Goal: Check status: Check status

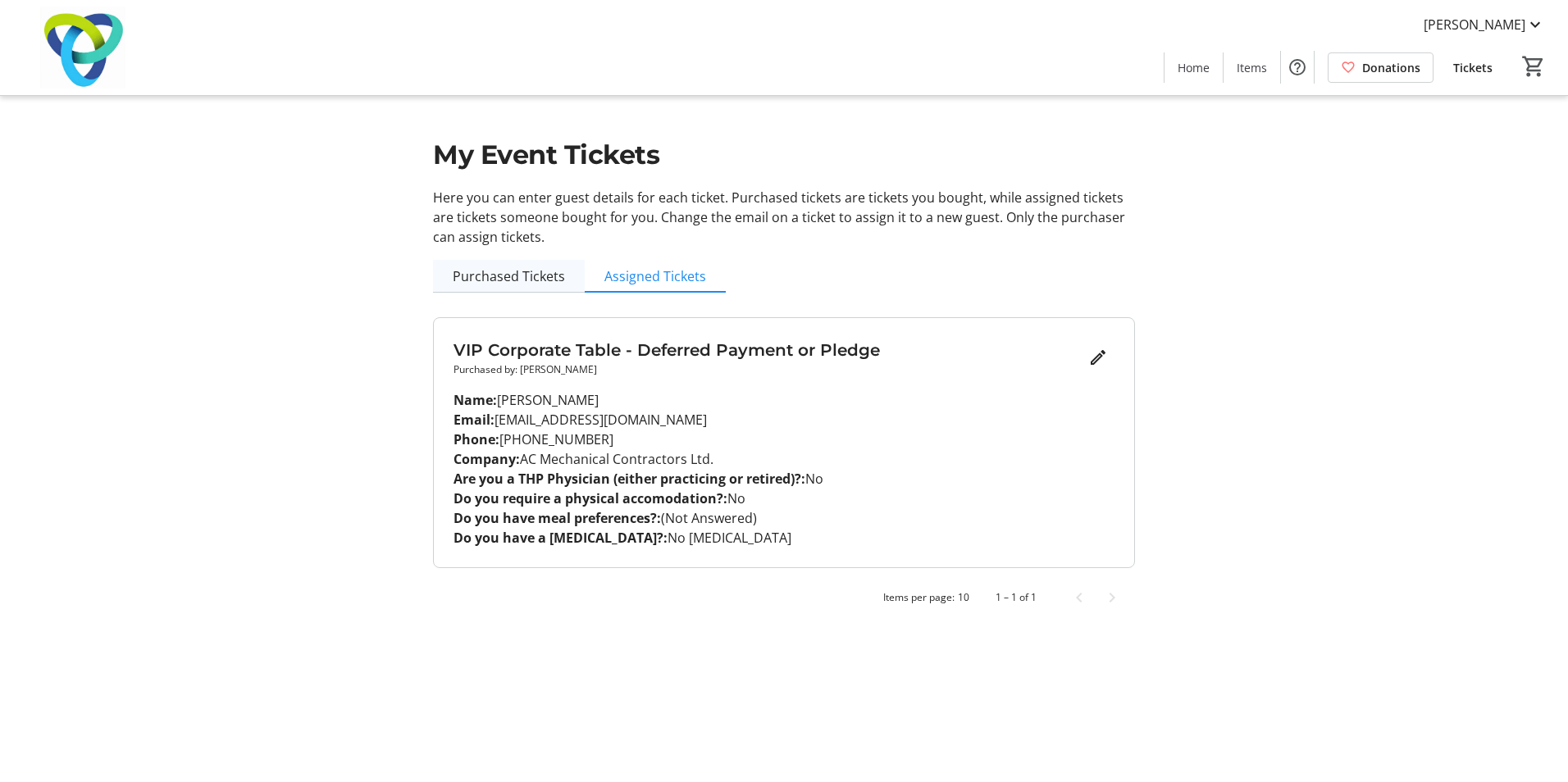
click at [487, 273] on span "Purchased Tickets" at bounding box center [509, 277] width 113 height 13
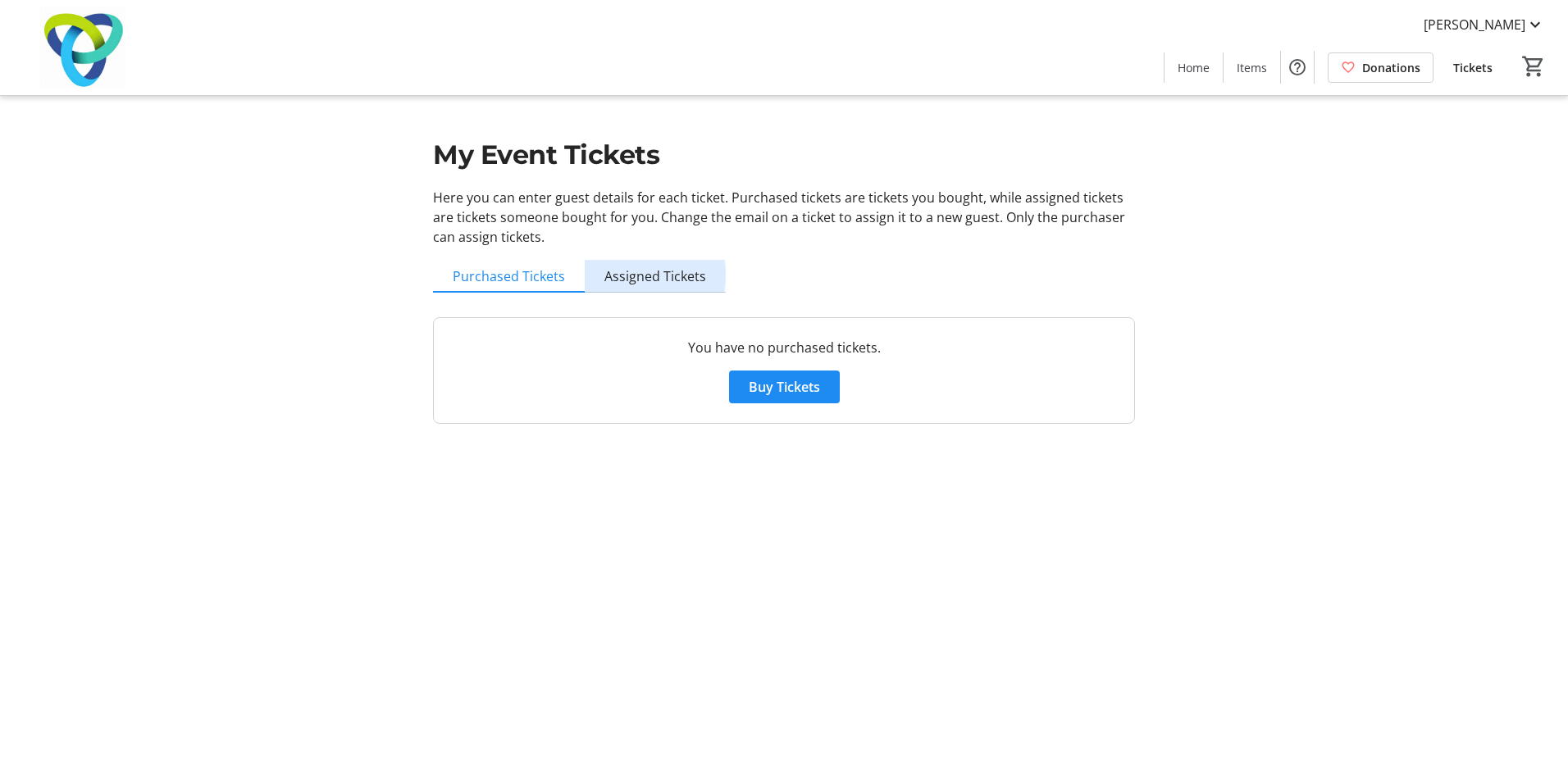
click at [628, 275] on span "Assigned Tickets" at bounding box center [654, 277] width 102 height 13
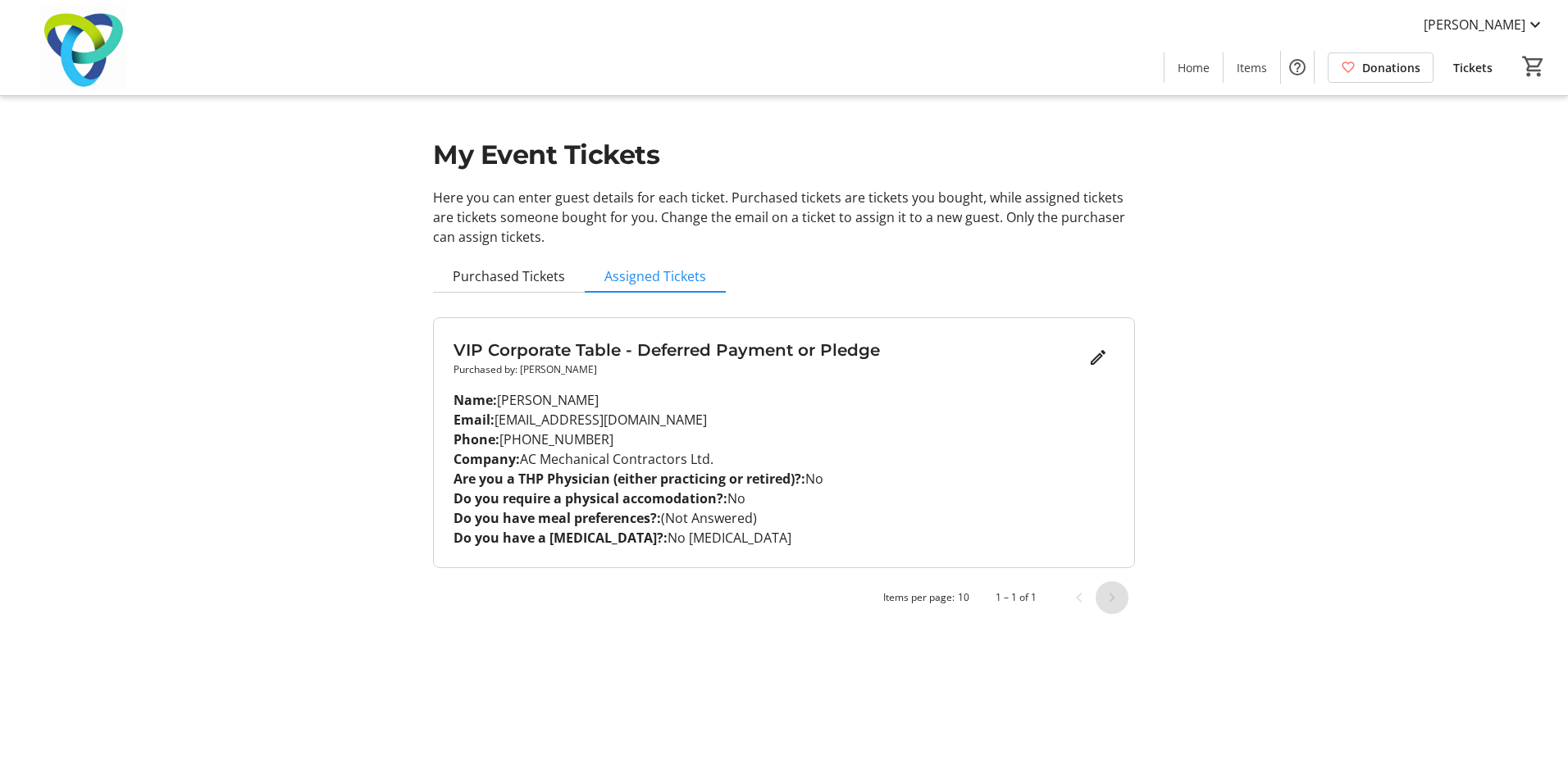
click at [1099, 612] on span "Next page" at bounding box center [1111, 597] width 33 height 33
click at [844, 675] on mat-sidenav-content "[PERSON_NAME] Home Items Donations Tickets 0 Home Items Donations Tickets My Ev…" at bounding box center [784, 391] width 1568 height 782
drag, startPoint x: 455, startPoint y: 348, endPoint x: 885, endPoint y: 489, distance: 452.5
click at [885, 489] on div "VIP Corporate Table - Deferred Payment or Pledge Purchased by: [PERSON_NAME] Na…" at bounding box center [784, 442] width 700 height 249
click at [789, 537] on p "Do you have a [MEDICAL_DATA]?: No [MEDICAL_DATA]" at bounding box center [784, 537] width 661 height 19
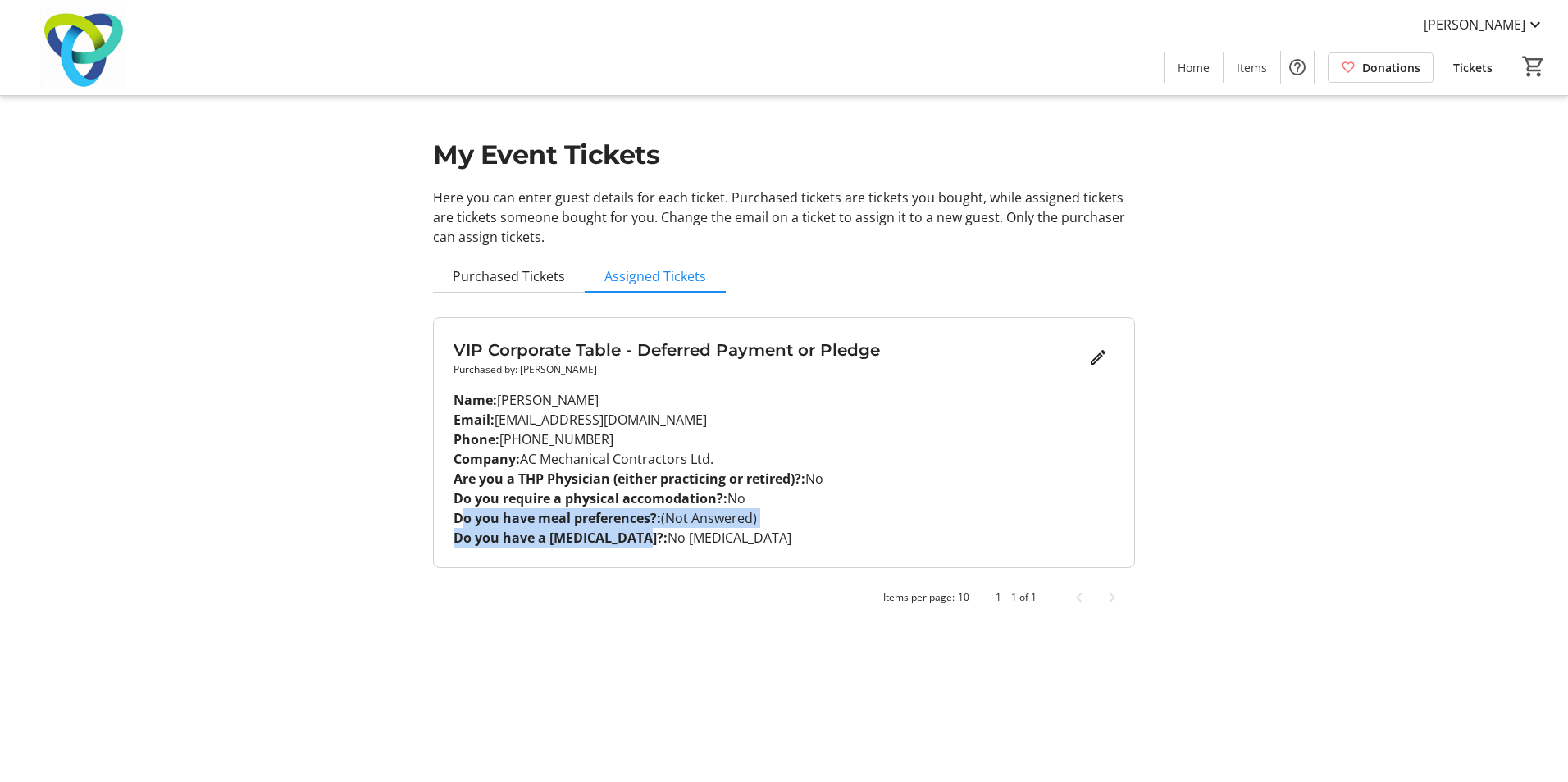
drag, startPoint x: 465, startPoint y: 513, endPoint x: 632, endPoint y: 545, distance: 170.0
click at [632, 545] on tr-issued-ticket-custom-fields-ui "Are you a THP Physician (either practicing or retired)?: No Do you require a ph…" at bounding box center [784, 509] width 661 height 79
drag, startPoint x: 632, startPoint y: 545, endPoint x: 444, endPoint y: 594, distance: 194.3
click at [444, 594] on div "Items per page: 10 1 – 1 of 1" at bounding box center [784, 597] width 702 height 33
